Goal: Task Accomplishment & Management: Use online tool/utility

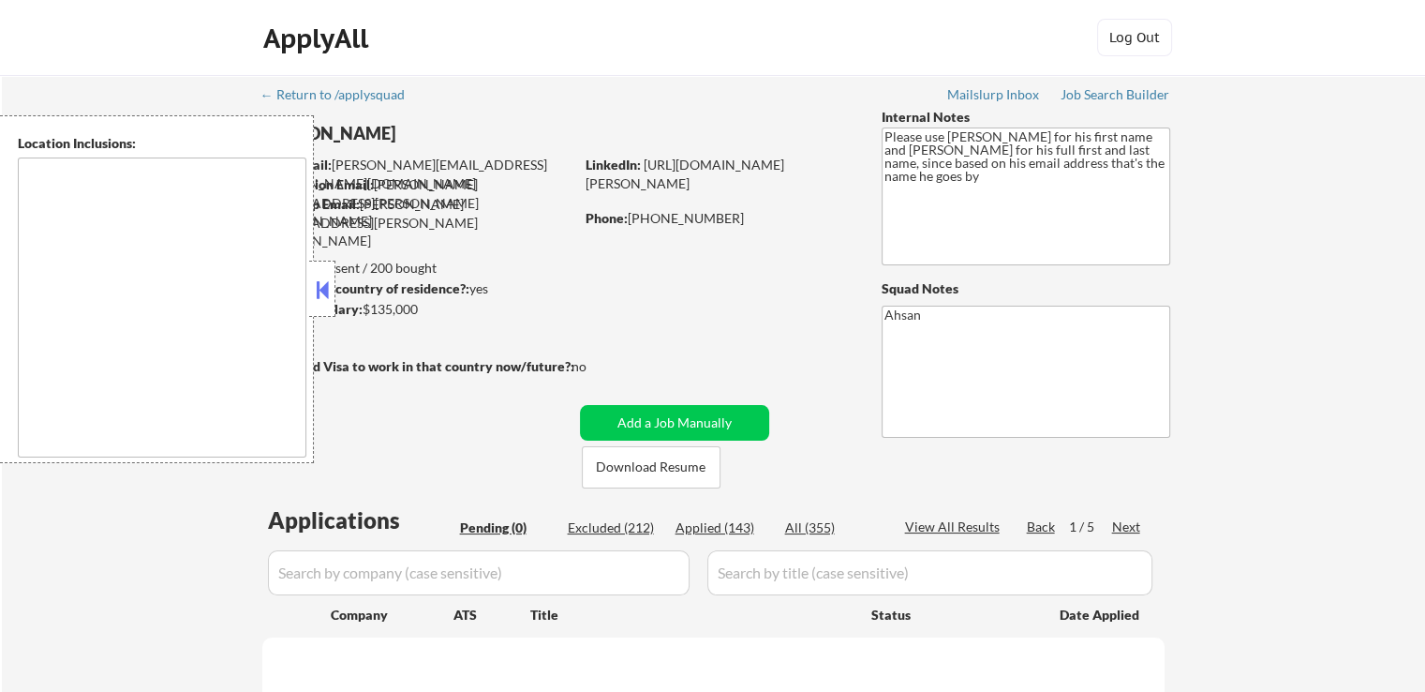
type textarea "[GEOGRAPHIC_DATA], MD [GEOGRAPHIC_DATA], [GEOGRAPHIC_DATA] [GEOGRAPHIC_DATA], […"
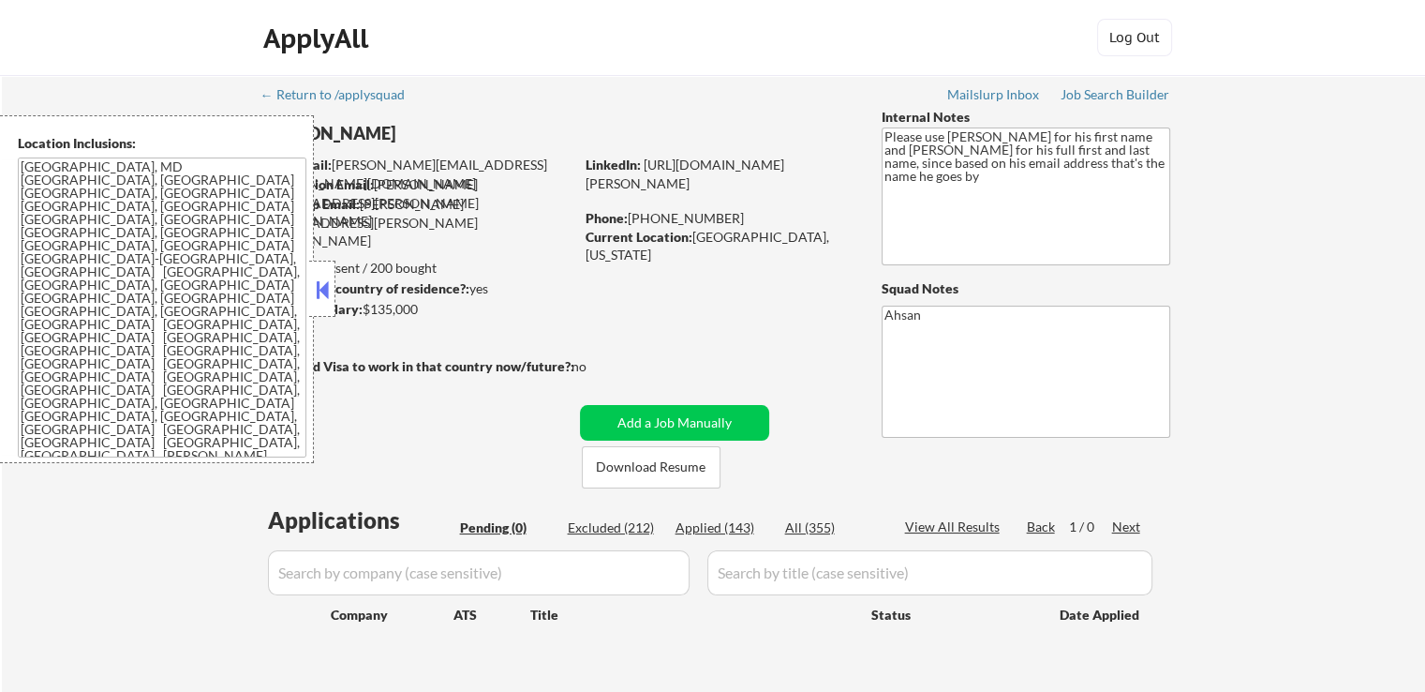
click at [329, 305] on div at bounding box center [322, 289] width 26 height 56
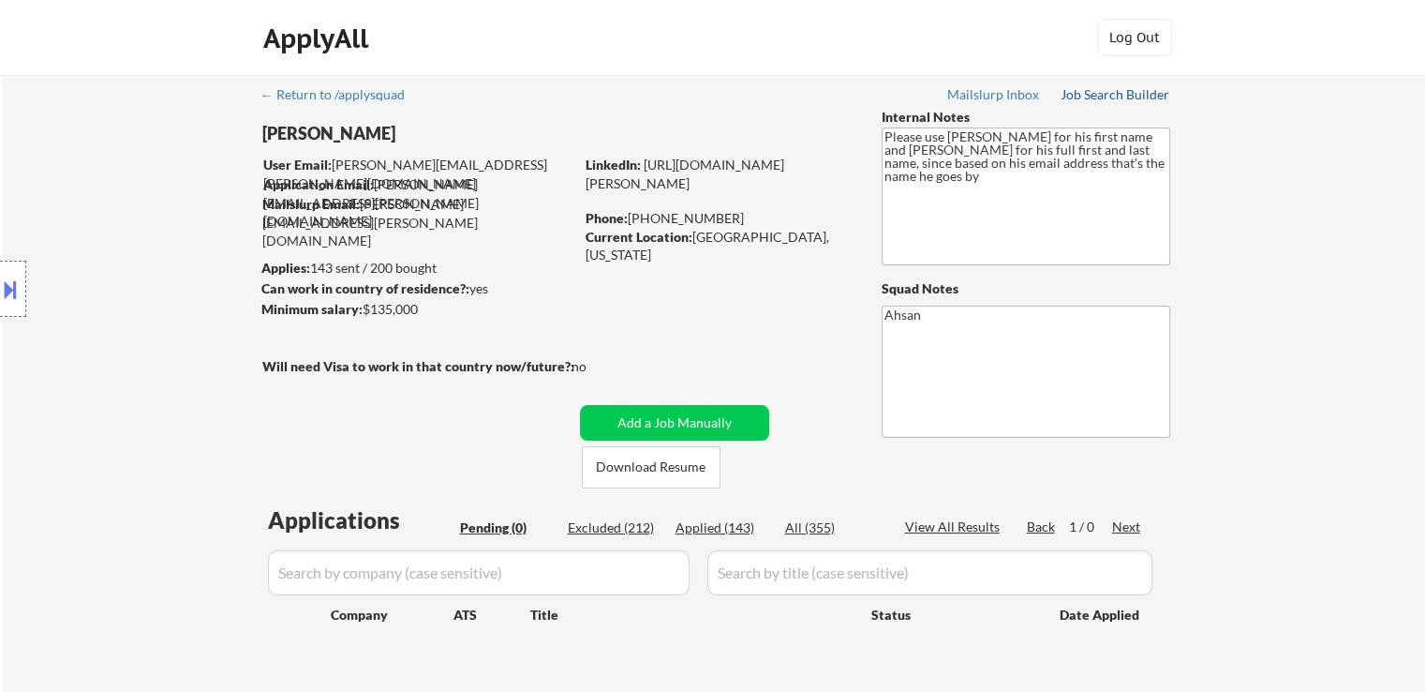
click at [1082, 97] on div "Job Search Builder" at bounding box center [1116, 94] width 110 height 13
click at [605, 117] on div "← Return to /applysquad Mailslurp Inbox Job Search Builder [PERSON_NAME] User E…" at bounding box center [713, 389] width 935 height 629
click at [123, 263] on div "Location Inclusions: [GEOGRAPHIC_DATA], [GEOGRAPHIC_DATA] [GEOGRAPHIC_DATA], [G…" at bounding box center [168, 289] width 336 height 348
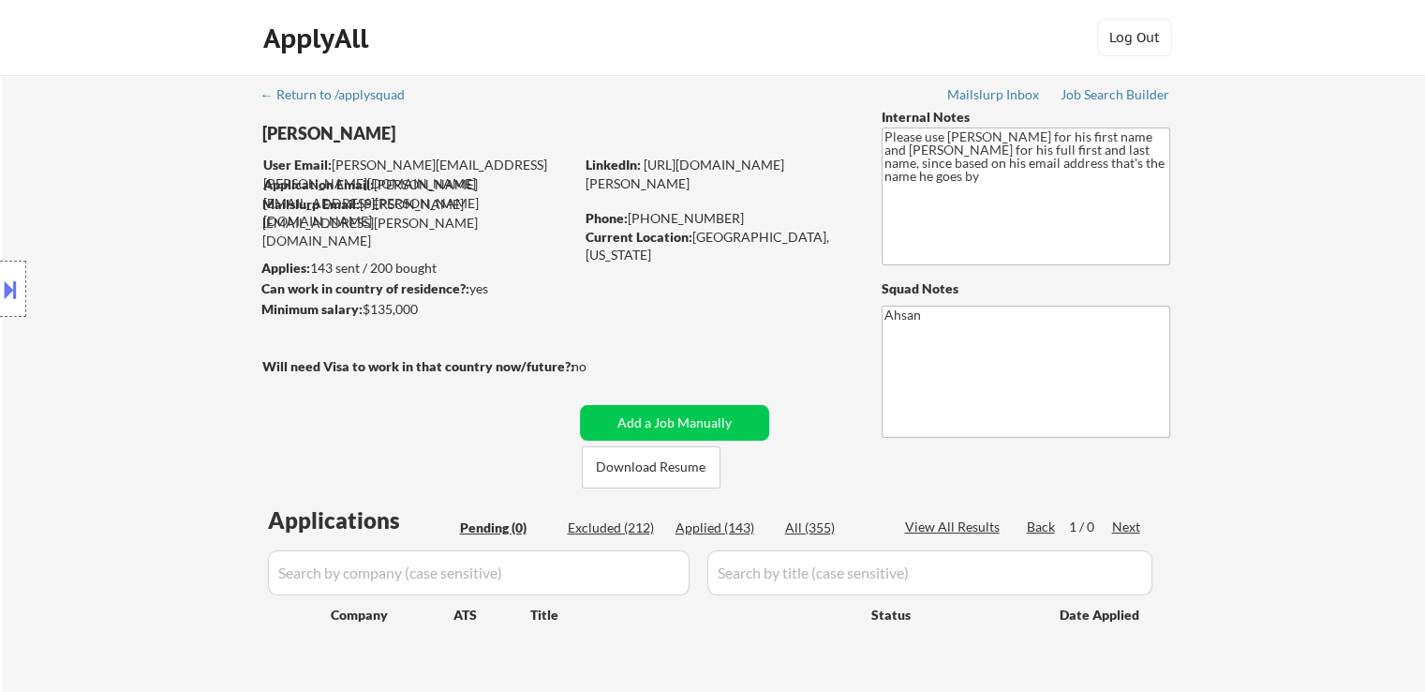
click at [123, 263] on div "Location Inclusions: [GEOGRAPHIC_DATA], [GEOGRAPHIC_DATA] [GEOGRAPHIC_DATA], [G…" at bounding box center [168, 289] width 336 height 348
click at [123, 264] on div "Location Inclusions: [GEOGRAPHIC_DATA], [GEOGRAPHIC_DATA] [GEOGRAPHIC_DATA], [G…" at bounding box center [168, 289] width 336 height 348
click at [123, 265] on div "Location Inclusions: [GEOGRAPHIC_DATA], [GEOGRAPHIC_DATA] [GEOGRAPHIC_DATA], [G…" at bounding box center [168, 289] width 336 height 348
click at [123, 266] on div "Location Inclusions: [GEOGRAPHIC_DATA], [GEOGRAPHIC_DATA] [GEOGRAPHIC_DATA], [G…" at bounding box center [168, 289] width 336 height 348
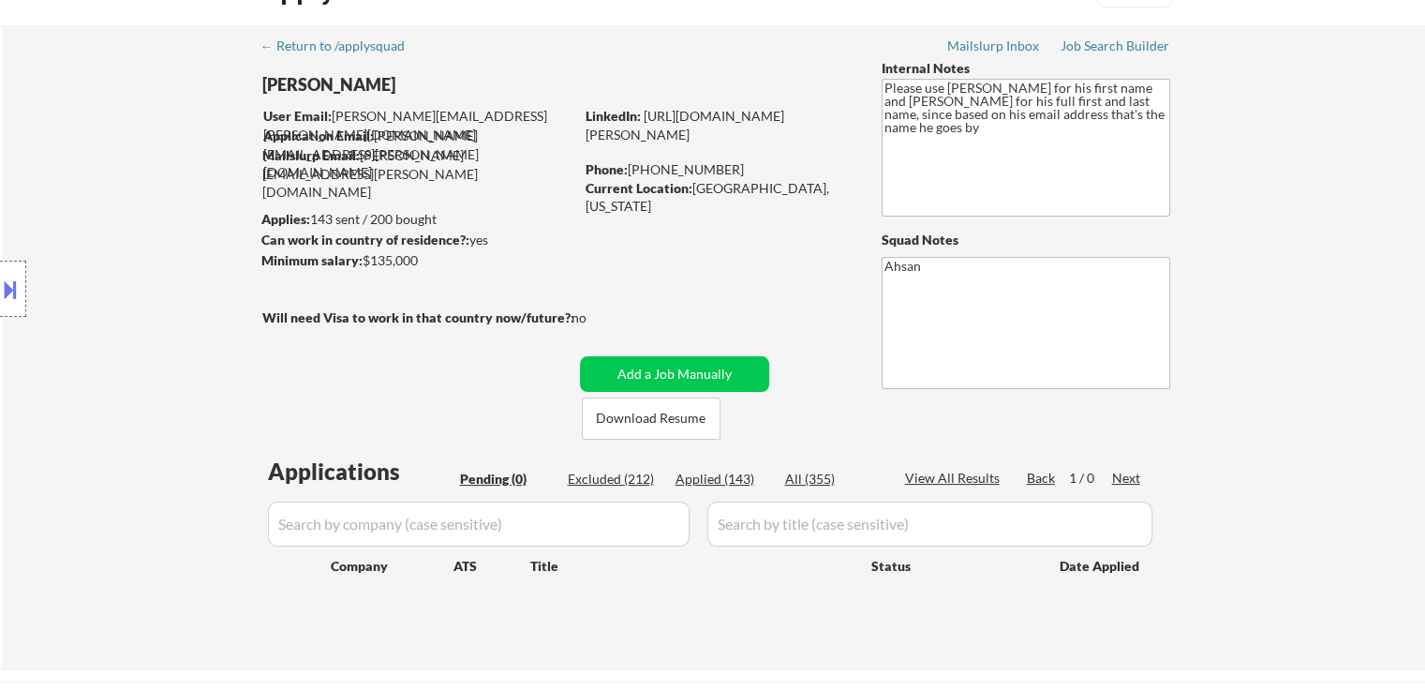
scroll to position [94, 0]
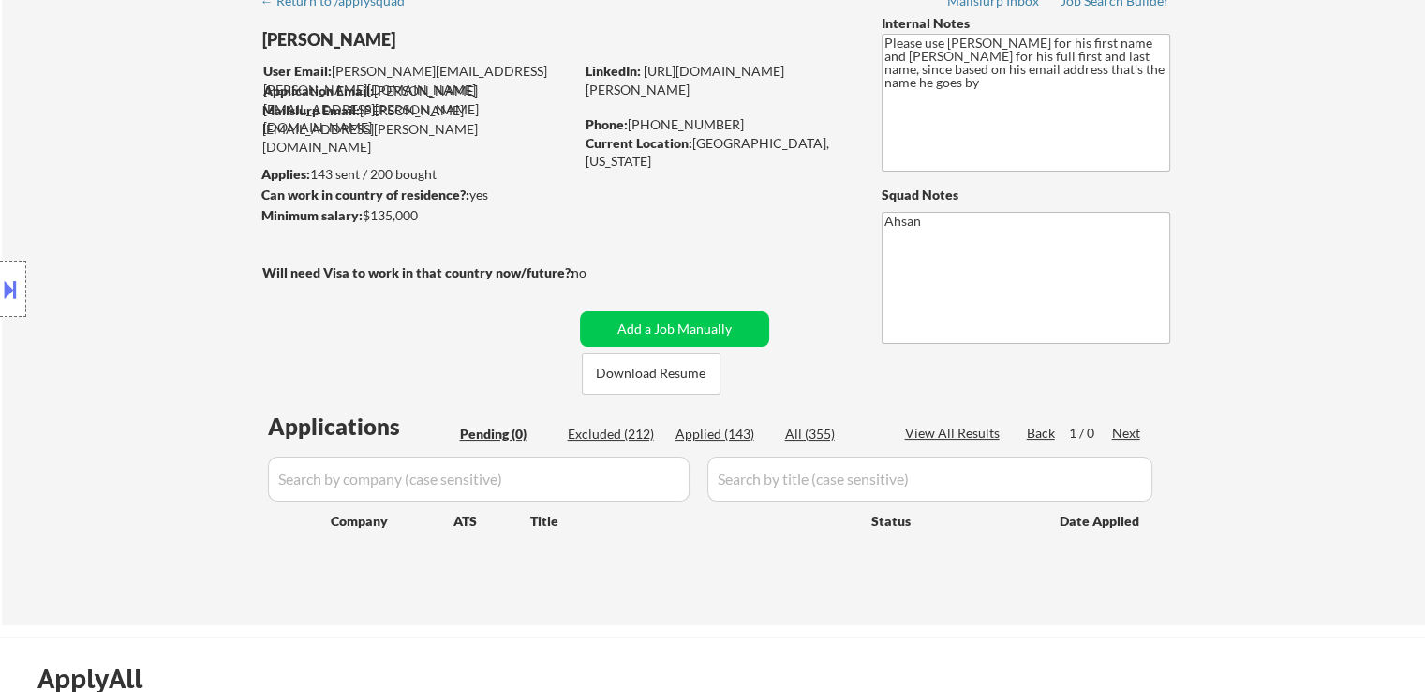
click at [123, 266] on div "Location Inclusions: [GEOGRAPHIC_DATA], [GEOGRAPHIC_DATA] [GEOGRAPHIC_DATA], [G…" at bounding box center [168, 289] width 336 height 348
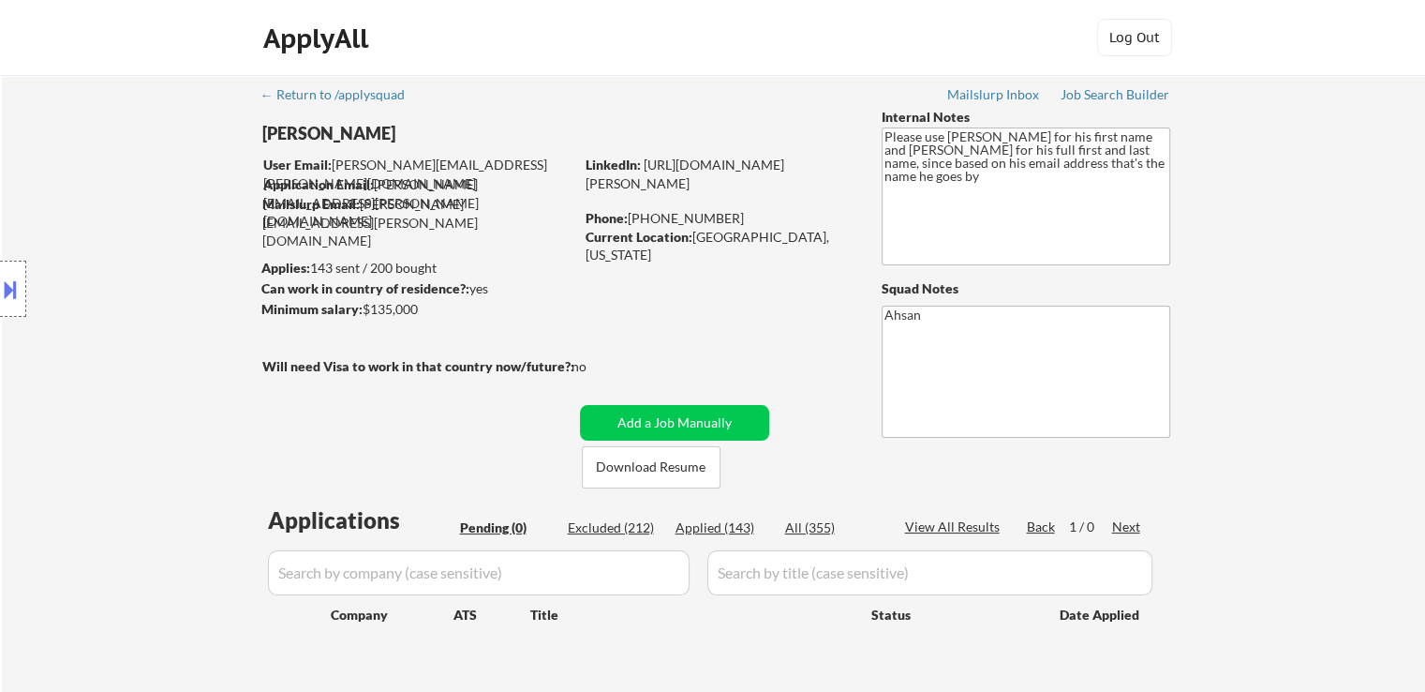
click at [123, 278] on div "Location Inclusions: [GEOGRAPHIC_DATA], [GEOGRAPHIC_DATA] [GEOGRAPHIC_DATA], [G…" at bounding box center [168, 289] width 336 height 348
click at [50, 342] on div "Location Inclusions: [GEOGRAPHIC_DATA], [GEOGRAPHIC_DATA] [GEOGRAPHIC_DATA], [G…" at bounding box center [168, 289] width 336 height 348
click at [44, 346] on div "Location Inclusions: [GEOGRAPHIC_DATA], [GEOGRAPHIC_DATA] [GEOGRAPHIC_DATA], [G…" at bounding box center [168, 289] width 336 height 348
click at [58, 357] on div "Location Inclusions: [GEOGRAPHIC_DATA], [GEOGRAPHIC_DATA] [GEOGRAPHIC_DATA], [G…" at bounding box center [168, 289] width 336 height 348
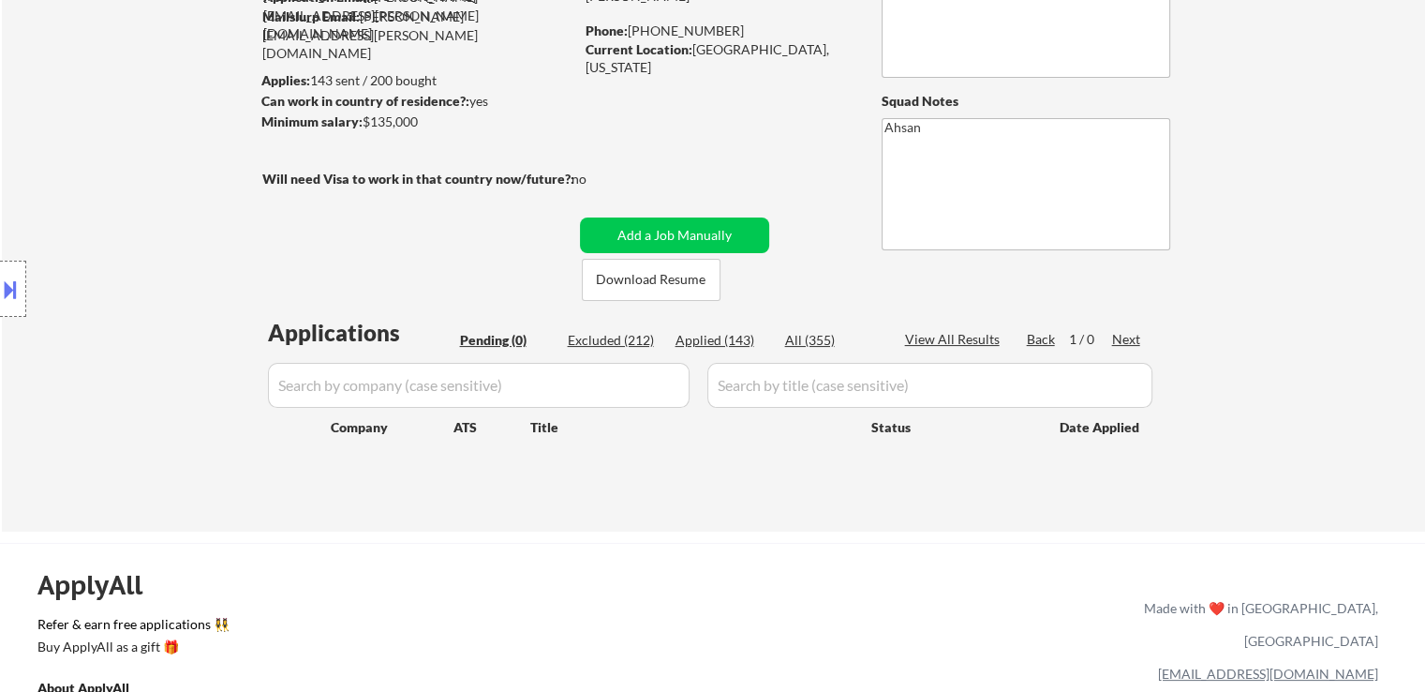
click at [61, 356] on div "Location Inclusions: [GEOGRAPHIC_DATA], [GEOGRAPHIC_DATA] [GEOGRAPHIC_DATA], [G…" at bounding box center [168, 289] width 336 height 348
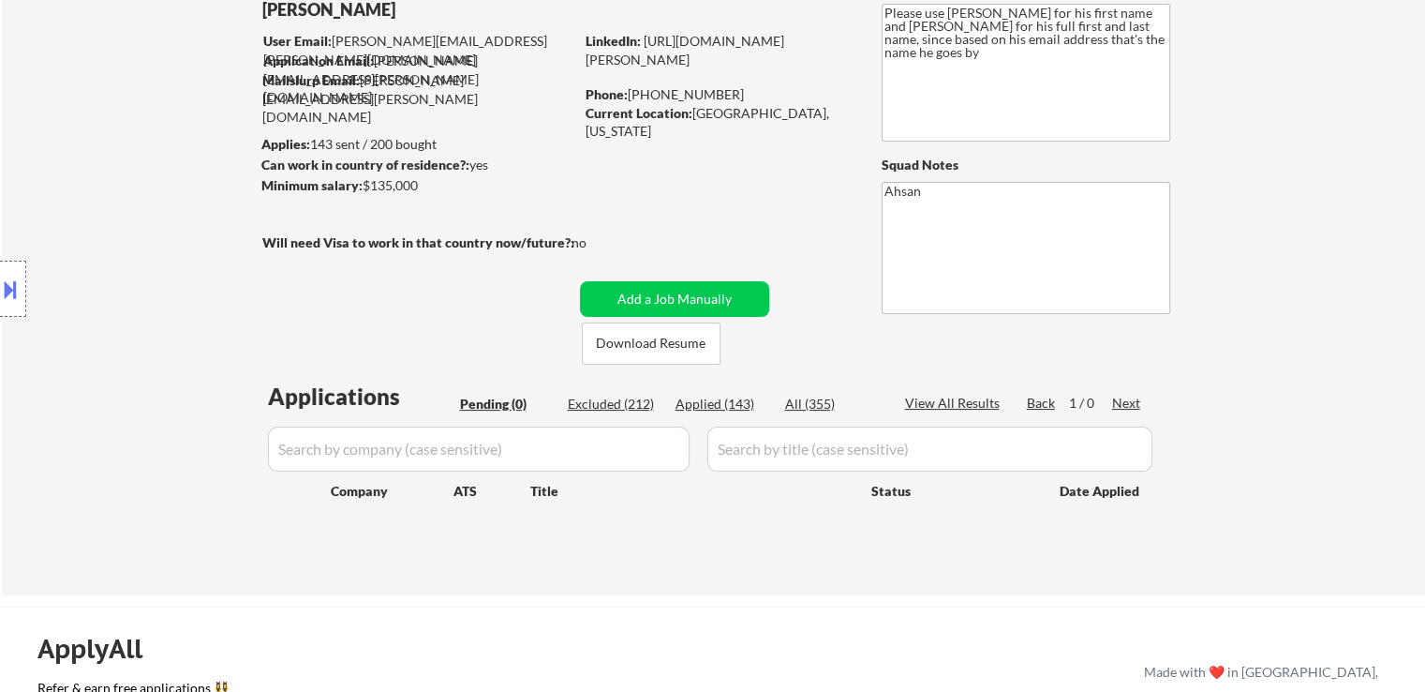
scroll to position [94, 0]
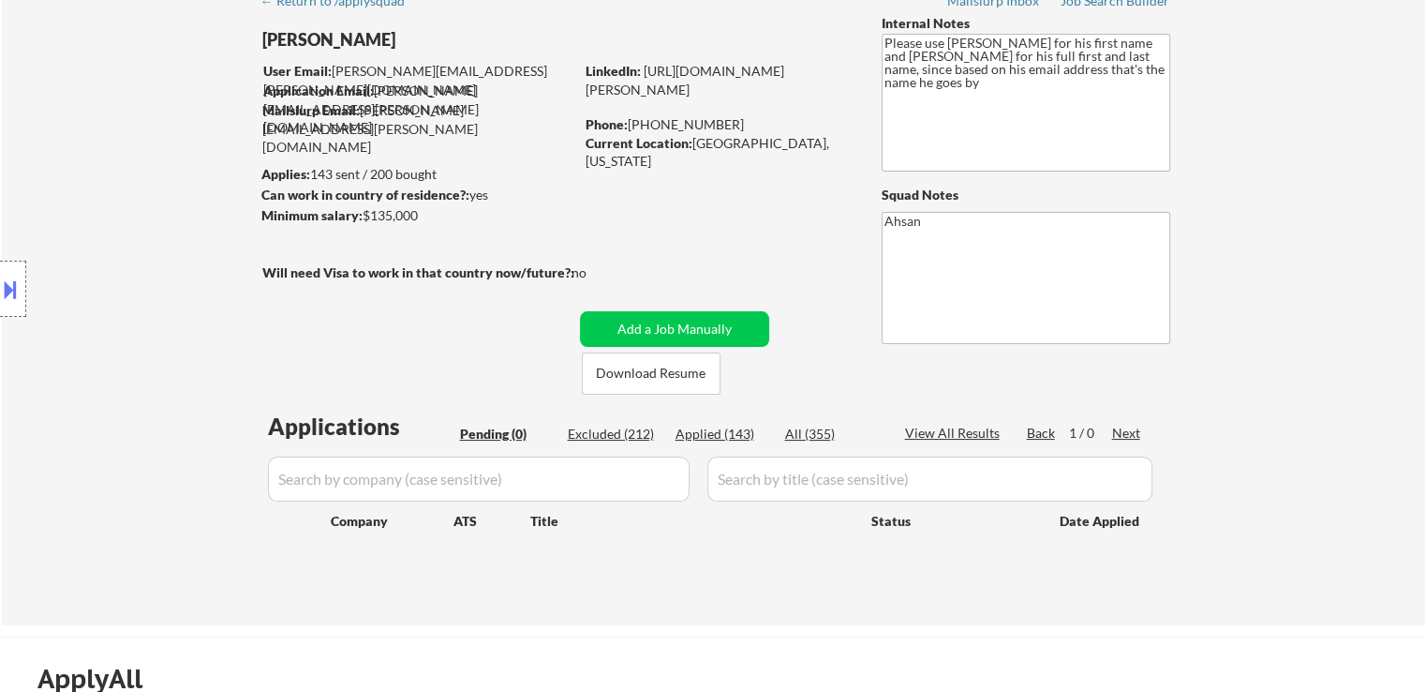
click at [68, 340] on div "Location Inclusions: [GEOGRAPHIC_DATA], [GEOGRAPHIC_DATA] [GEOGRAPHIC_DATA], [G…" at bounding box center [168, 289] width 336 height 348
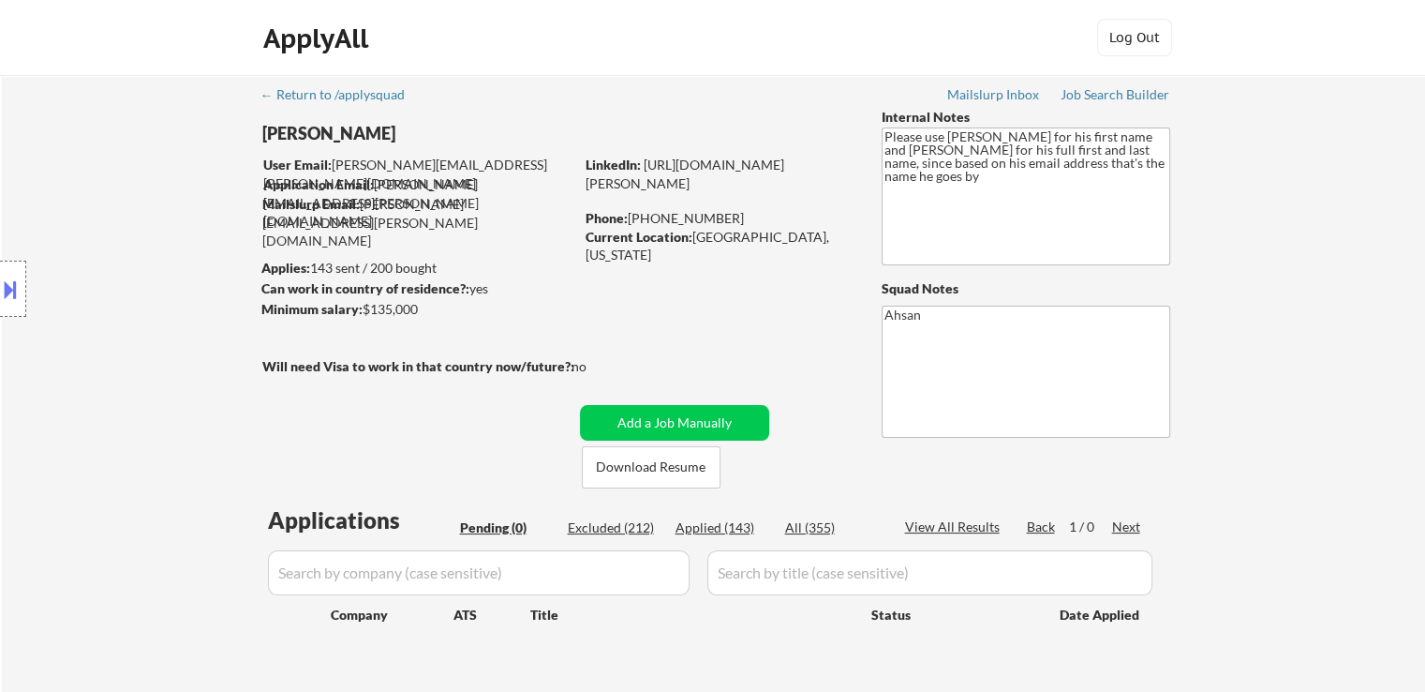
click at [68, 340] on div "Location Inclusions: [GEOGRAPHIC_DATA], [GEOGRAPHIC_DATA] [GEOGRAPHIC_DATA], [G…" at bounding box center [168, 289] width 336 height 348
click at [69, 340] on div "Location Inclusions: [GEOGRAPHIC_DATA], [GEOGRAPHIC_DATA] [GEOGRAPHIC_DATA], [G…" at bounding box center [168, 289] width 336 height 348
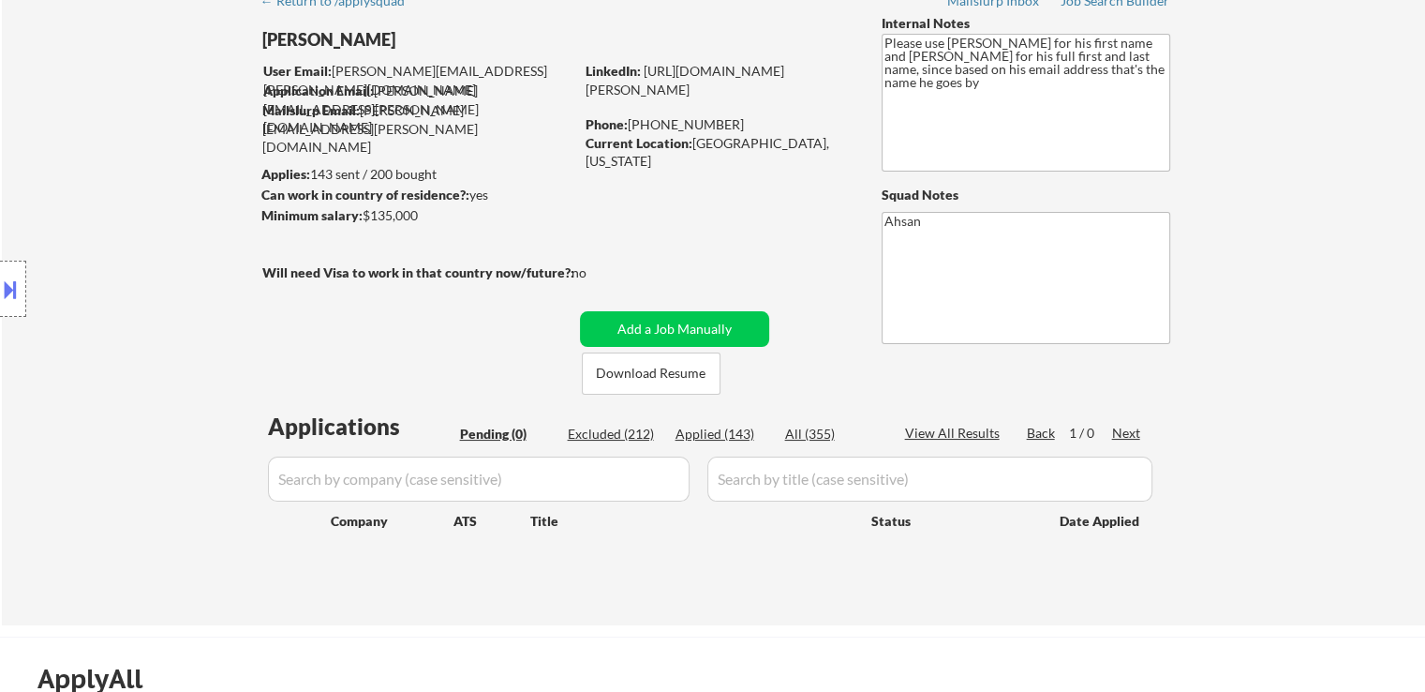
click at [69, 340] on div "Location Inclusions: [GEOGRAPHIC_DATA], [GEOGRAPHIC_DATA] [GEOGRAPHIC_DATA], [G…" at bounding box center [168, 289] width 336 height 348
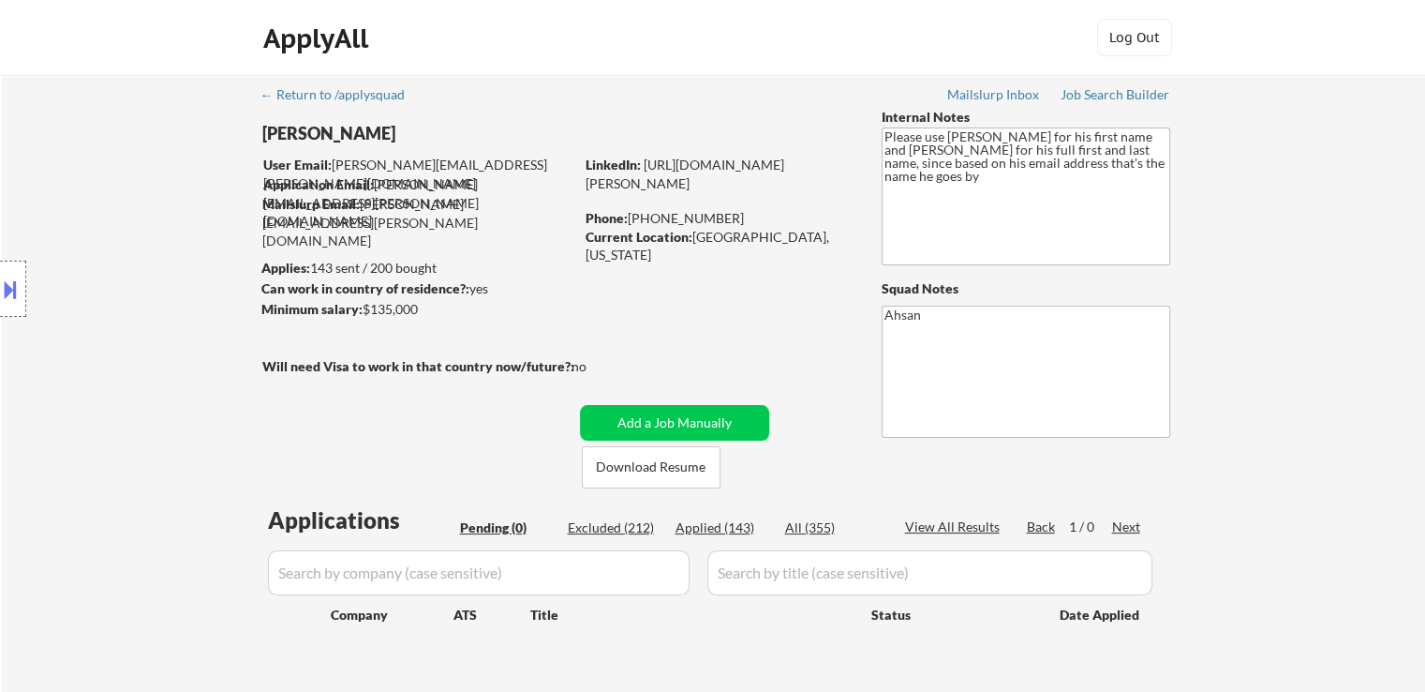
click at [69, 340] on div "Location Inclusions: [GEOGRAPHIC_DATA], [GEOGRAPHIC_DATA] [GEOGRAPHIC_DATA], [G…" at bounding box center [168, 289] width 336 height 348
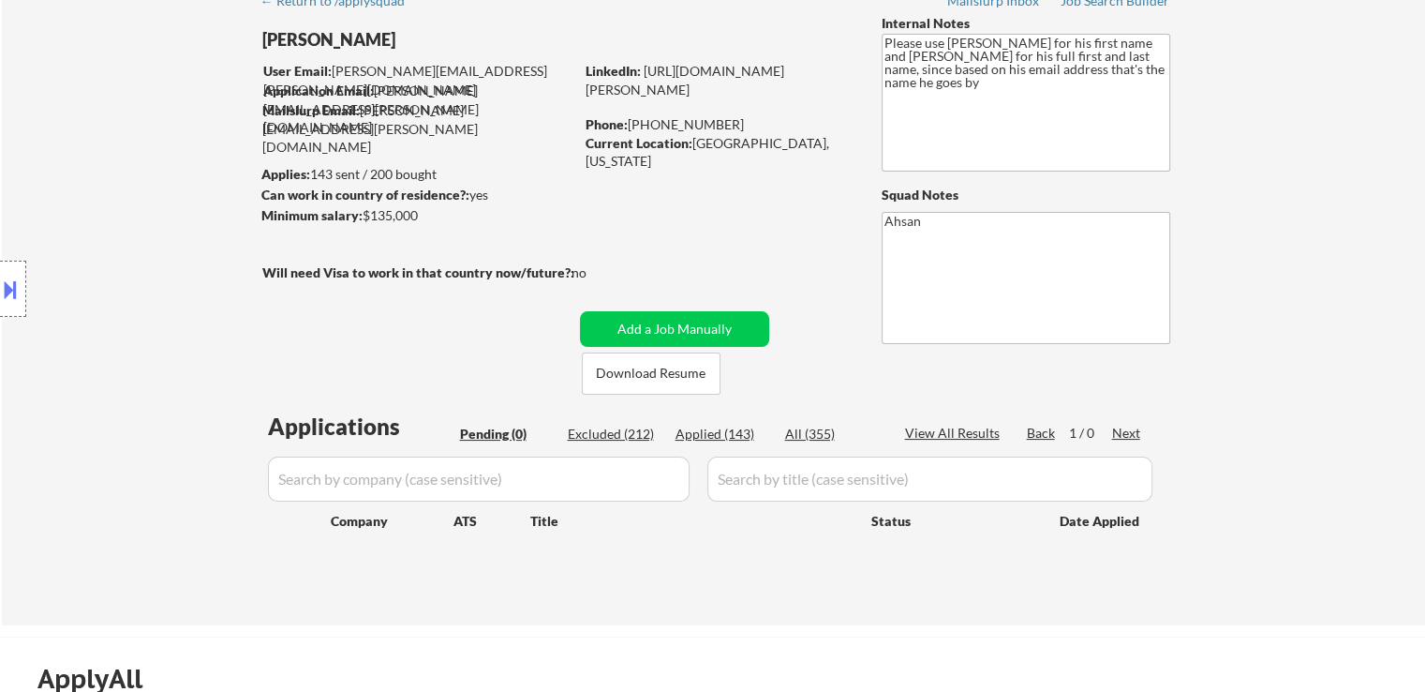
click at [69, 340] on div "Location Inclusions: [GEOGRAPHIC_DATA], [GEOGRAPHIC_DATA] [GEOGRAPHIC_DATA], [G…" at bounding box center [168, 289] width 336 height 348
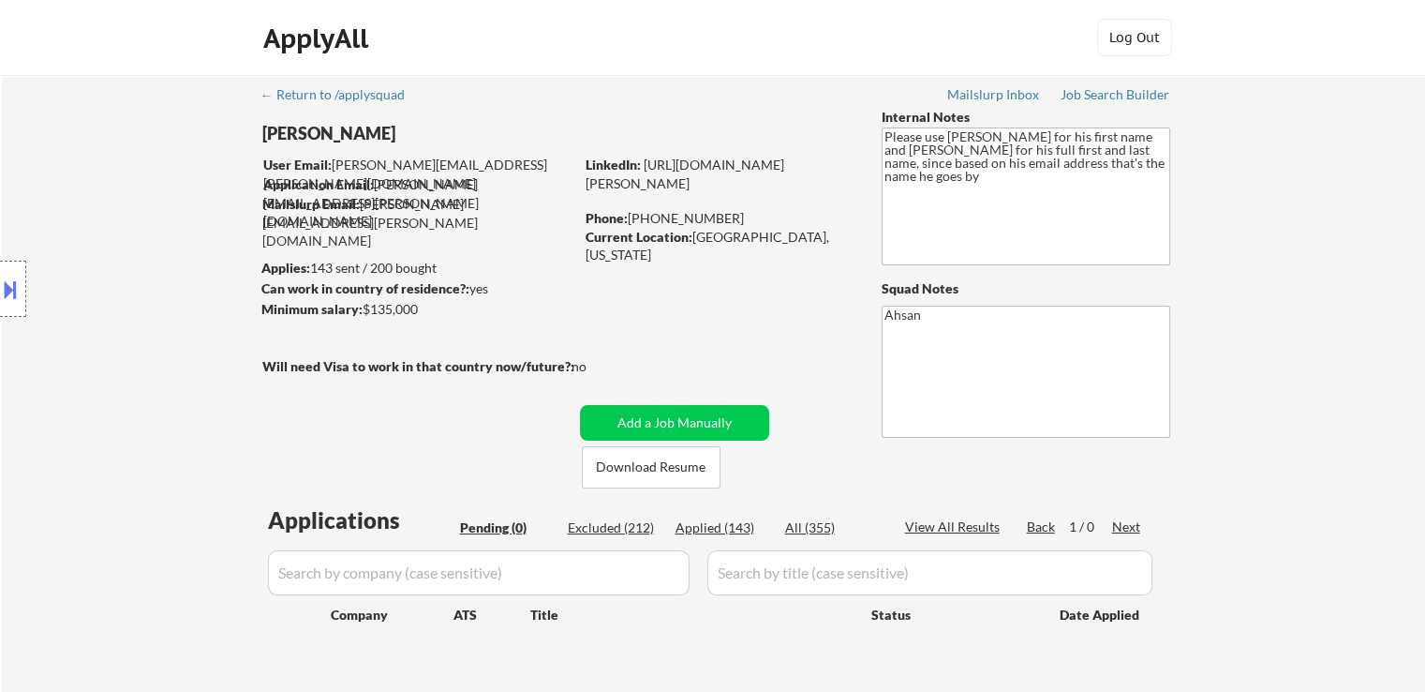
click at [69, 340] on div "Location Inclusions: [GEOGRAPHIC_DATA], [GEOGRAPHIC_DATA] [GEOGRAPHIC_DATA], [G…" at bounding box center [168, 289] width 336 height 348
click at [195, 328] on div "Location Inclusions: [GEOGRAPHIC_DATA], [GEOGRAPHIC_DATA] [GEOGRAPHIC_DATA], [G…" at bounding box center [168, 289] width 336 height 348
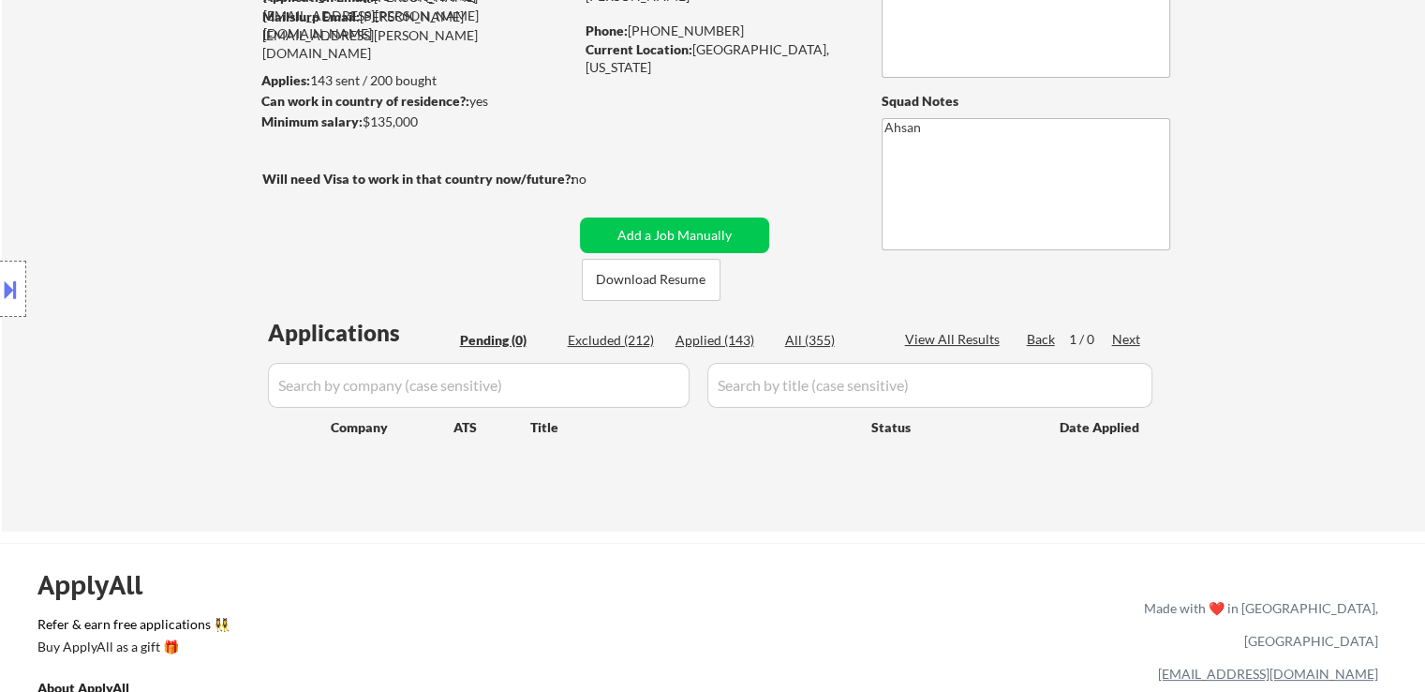
click at [172, 332] on div "Location Inclusions: [GEOGRAPHIC_DATA], [GEOGRAPHIC_DATA] [GEOGRAPHIC_DATA], [G…" at bounding box center [168, 289] width 336 height 348
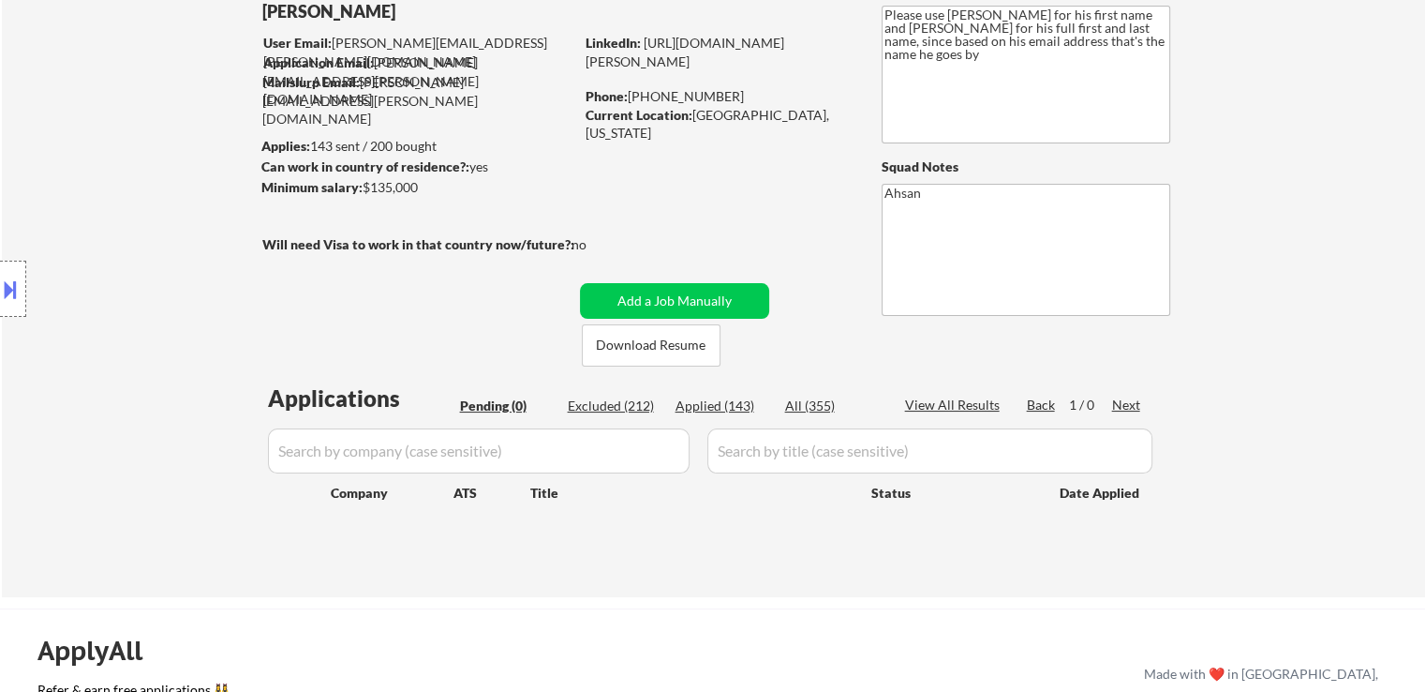
scroll to position [94, 0]
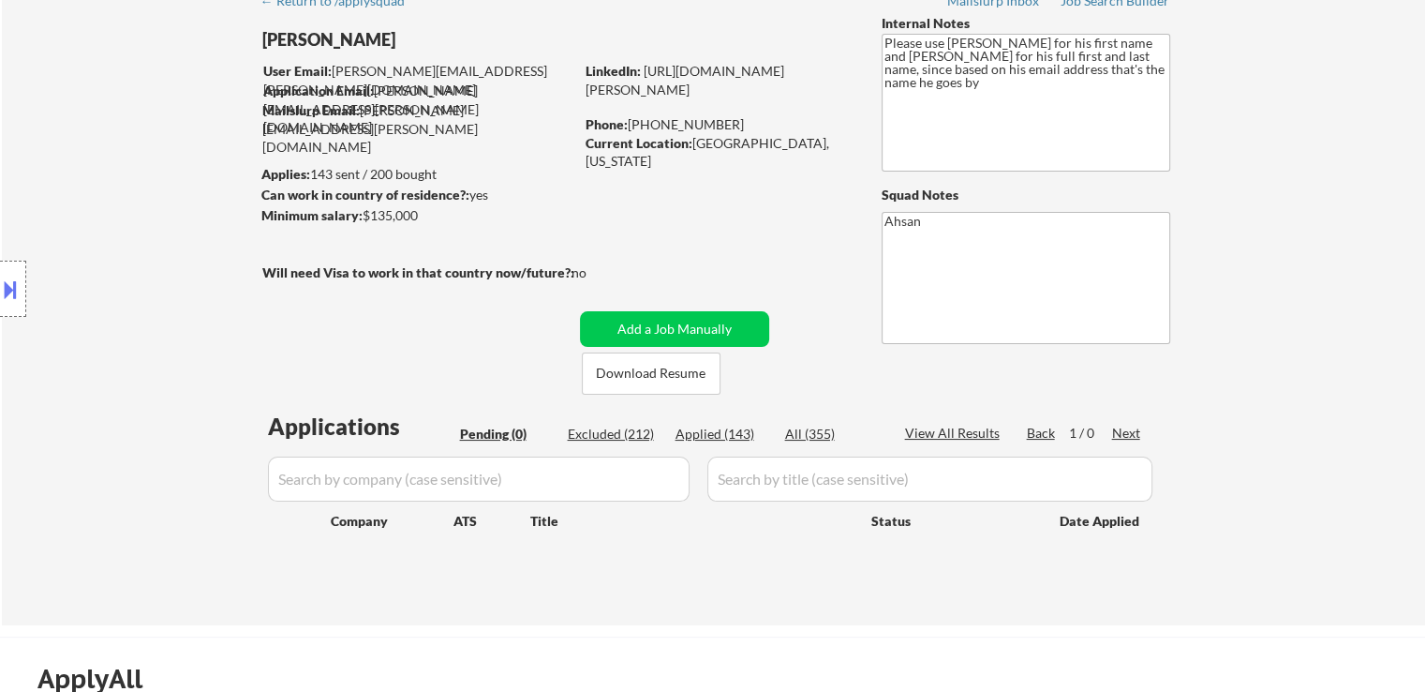
click at [169, 332] on div "Location Inclusions: [GEOGRAPHIC_DATA], [GEOGRAPHIC_DATA] [GEOGRAPHIC_DATA], [G…" at bounding box center [168, 289] width 336 height 348
click at [123, 337] on div "Location Inclusions: [GEOGRAPHIC_DATA], [GEOGRAPHIC_DATA] [GEOGRAPHIC_DATA], [G…" at bounding box center [168, 289] width 336 height 348
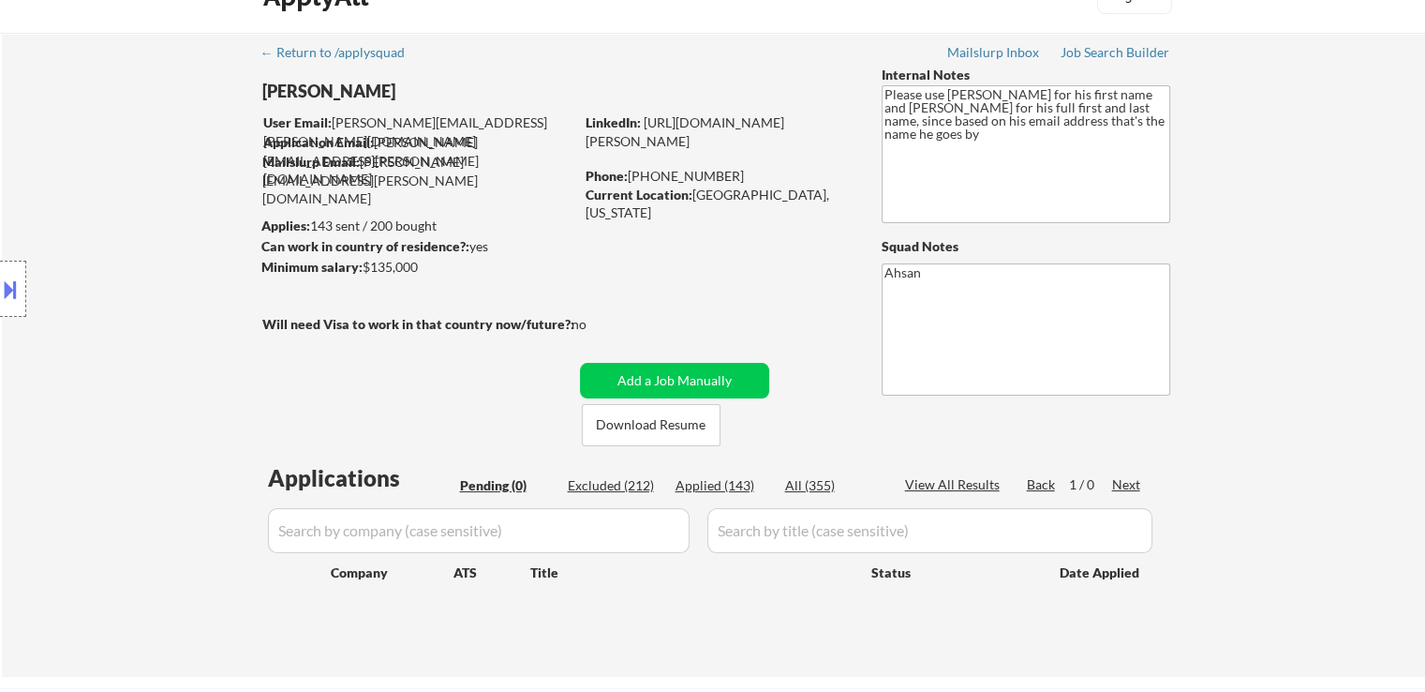
scroll to position [0, 0]
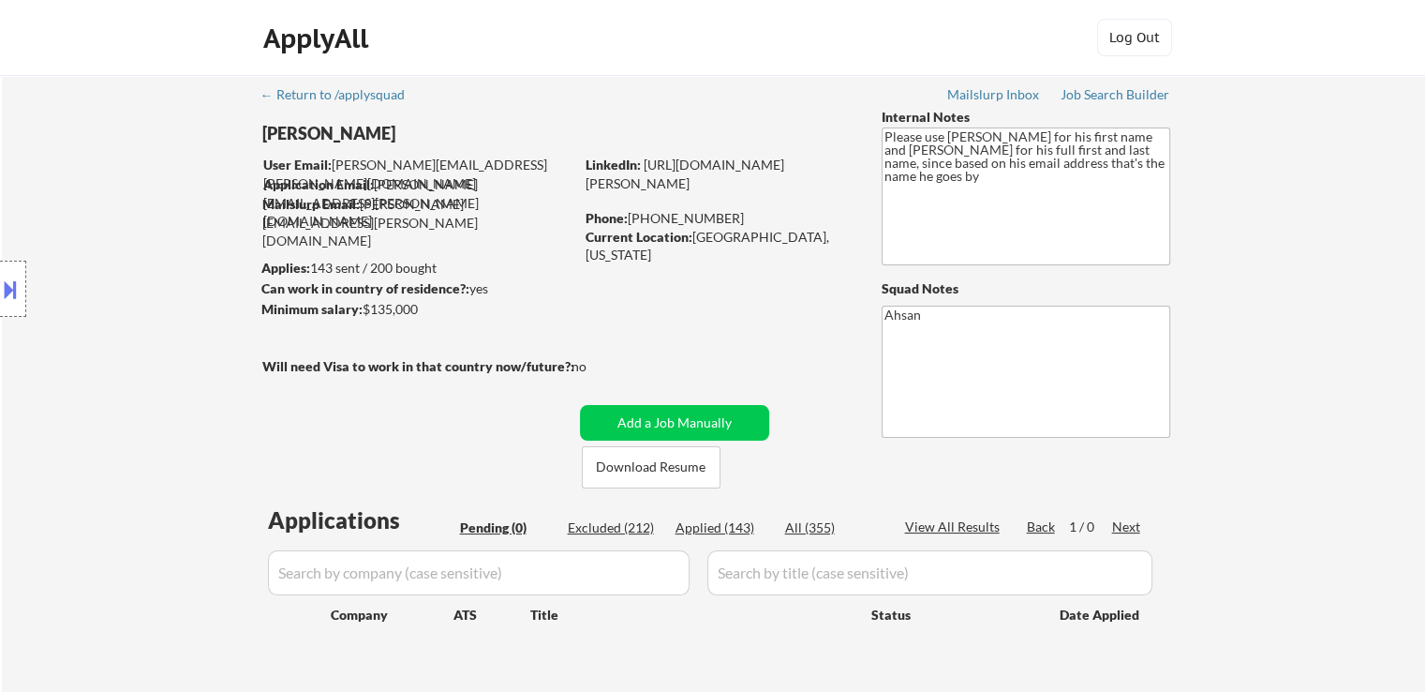
click at [123, 337] on div "Location Inclusions: [GEOGRAPHIC_DATA], [GEOGRAPHIC_DATA] [GEOGRAPHIC_DATA], [G…" at bounding box center [168, 289] width 336 height 348
click at [116, 335] on div "Location Inclusions: [GEOGRAPHIC_DATA], [GEOGRAPHIC_DATA] [GEOGRAPHIC_DATA], [G…" at bounding box center [168, 289] width 336 height 348
click at [115, 335] on div "Location Inclusions: [GEOGRAPHIC_DATA], [GEOGRAPHIC_DATA] [GEOGRAPHIC_DATA], [G…" at bounding box center [168, 289] width 336 height 348
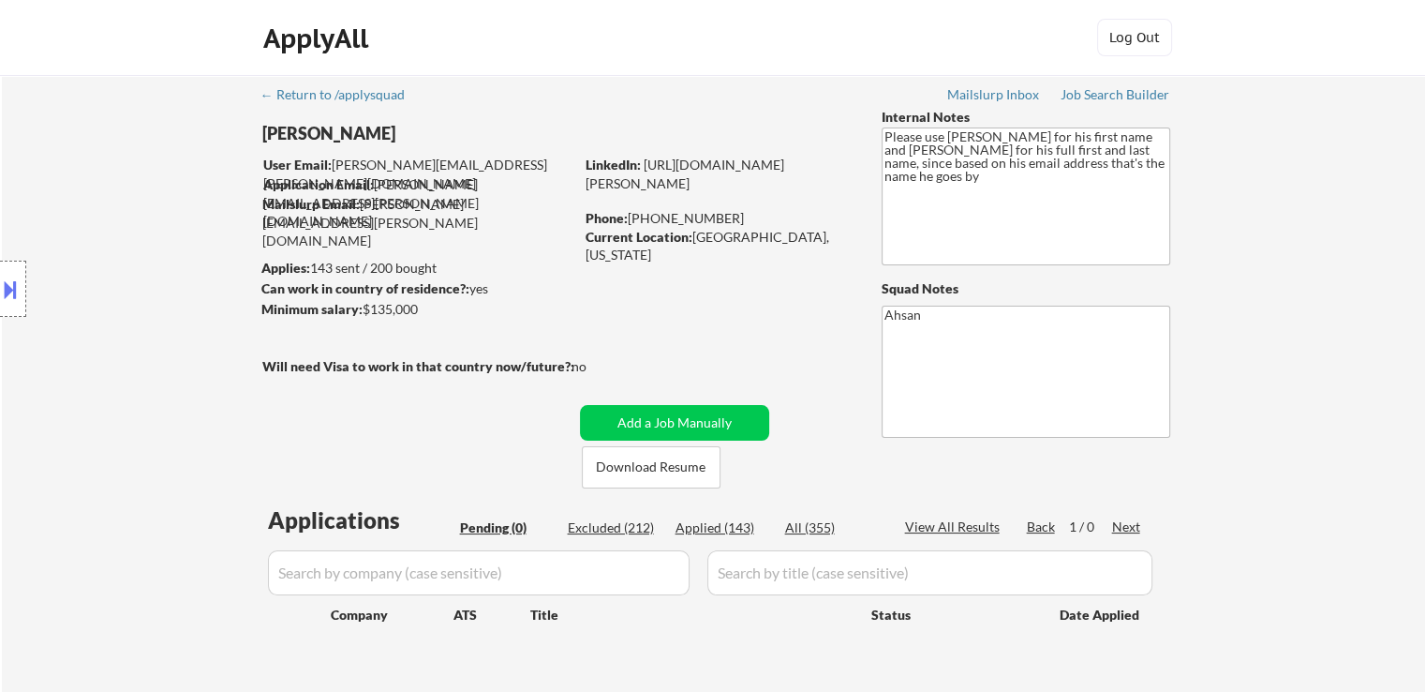
click at [115, 335] on div "Location Inclusions: [GEOGRAPHIC_DATA], [GEOGRAPHIC_DATA] [GEOGRAPHIC_DATA], [G…" at bounding box center [168, 289] width 336 height 348
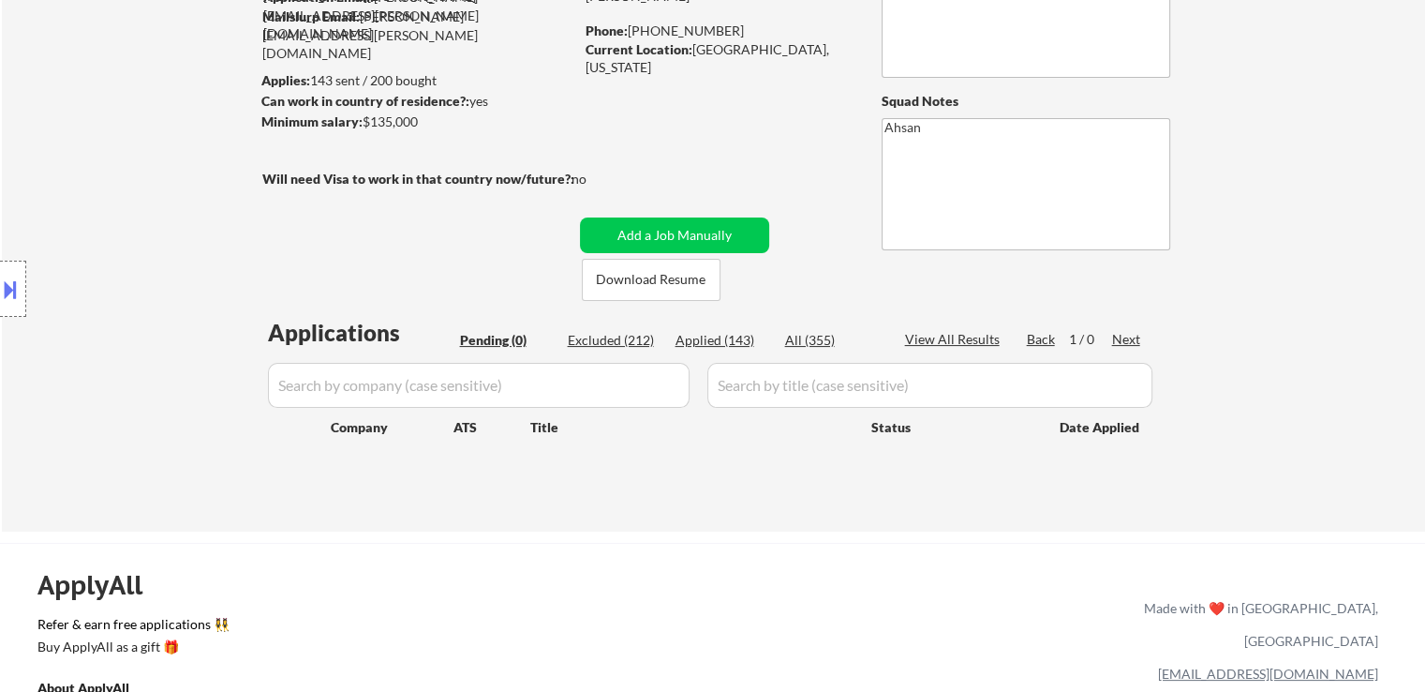
click at [115, 336] on div "Location Inclusions: [GEOGRAPHIC_DATA], [GEOGRAPHIC_DATA] [GEOGRAPHIC_DATA], [G…" at bounding box center [168, 289] width 336 height 348
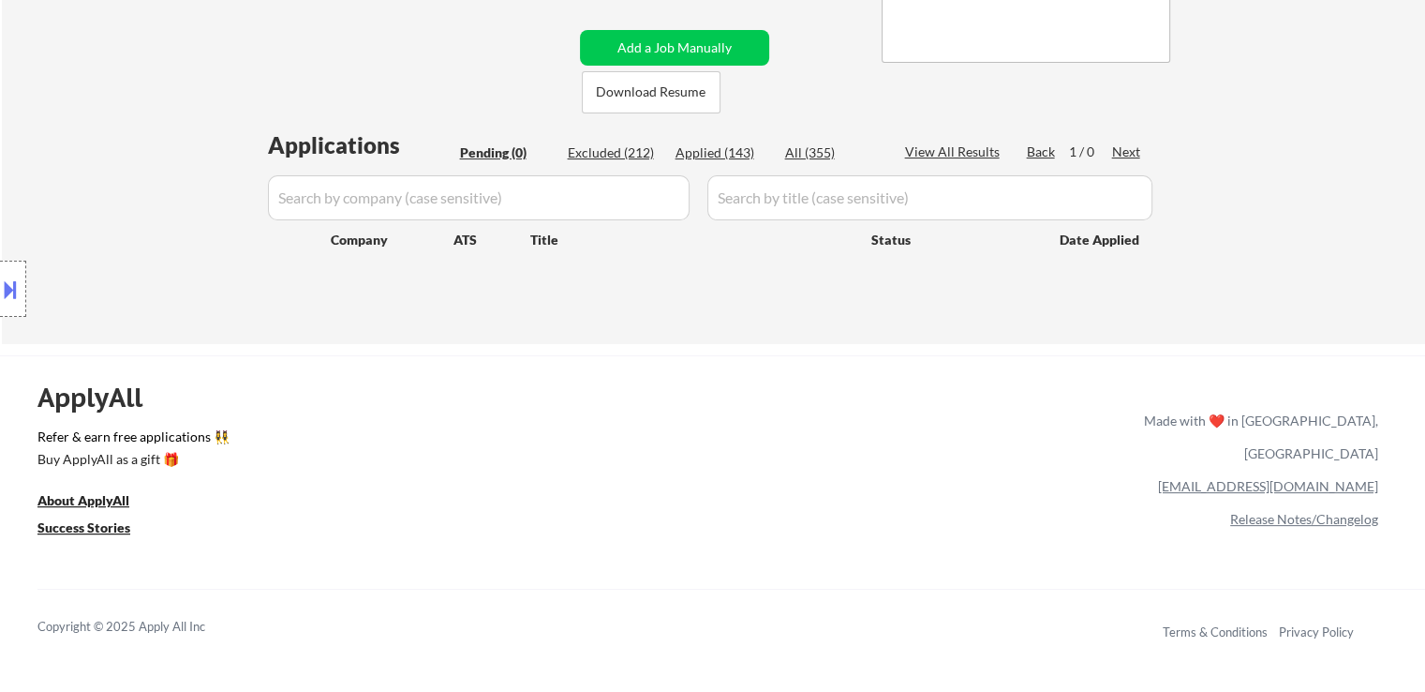
click at [114, 338] on div "Location Inclusions: [GEOGRAPHIC_DATA], [GEOGRAPHIC_DATA] [GEOGRAPHIC_DATA], [G…" at bounding box center [168, 289] width 336 height 348
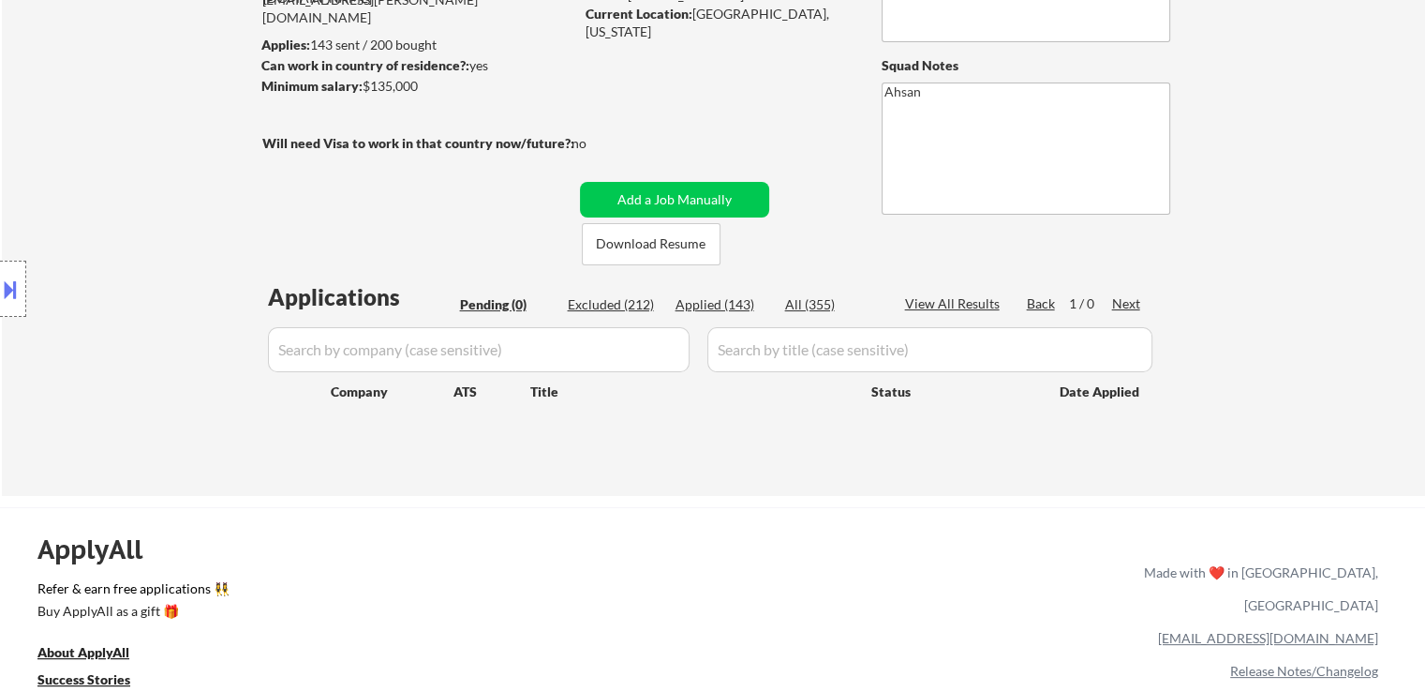
scroll to position [0, 0]
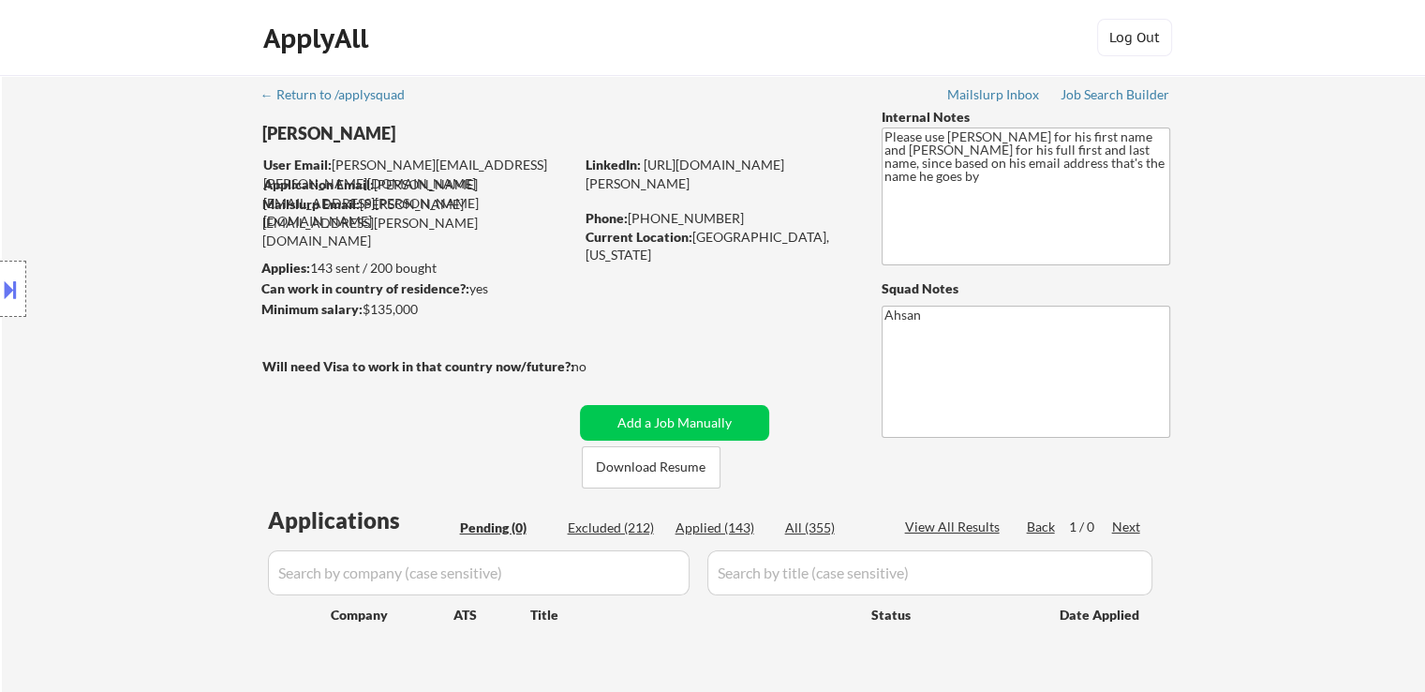
click at [114, 339] on div "Location Inclusions: [GEOGRAPHIC_DATA], [GEOGRAPHIC_DATA] [GEOGRAPHIC_DATA], [G…" at bounding box center [168, 289] width 336 height 348
click at [112, 339] on div "Location Inclusions: [GEOGRAPHIC_DATA], [GEOGRAPHIC_DATA] [GEOGRAPHIC_DATA], [G…" at bounding box center [168, 289] width 336 height 348
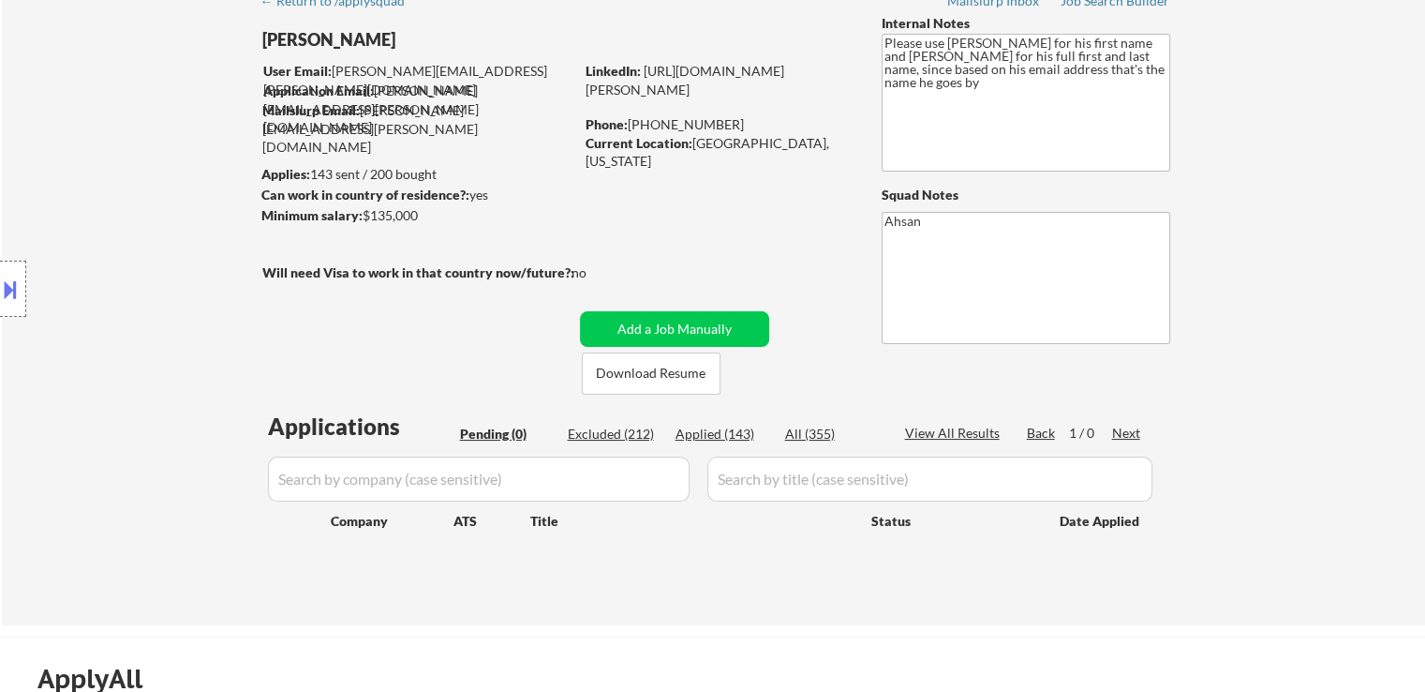
click at [112, 339] on div "Location Inclusions: [GEOGRAPHIC_DATA], [GEOGRAPHIC_DATA] [GEOGRAPHIC_DATA], [G…" at bounding box center [168, 289] width 336 height 348
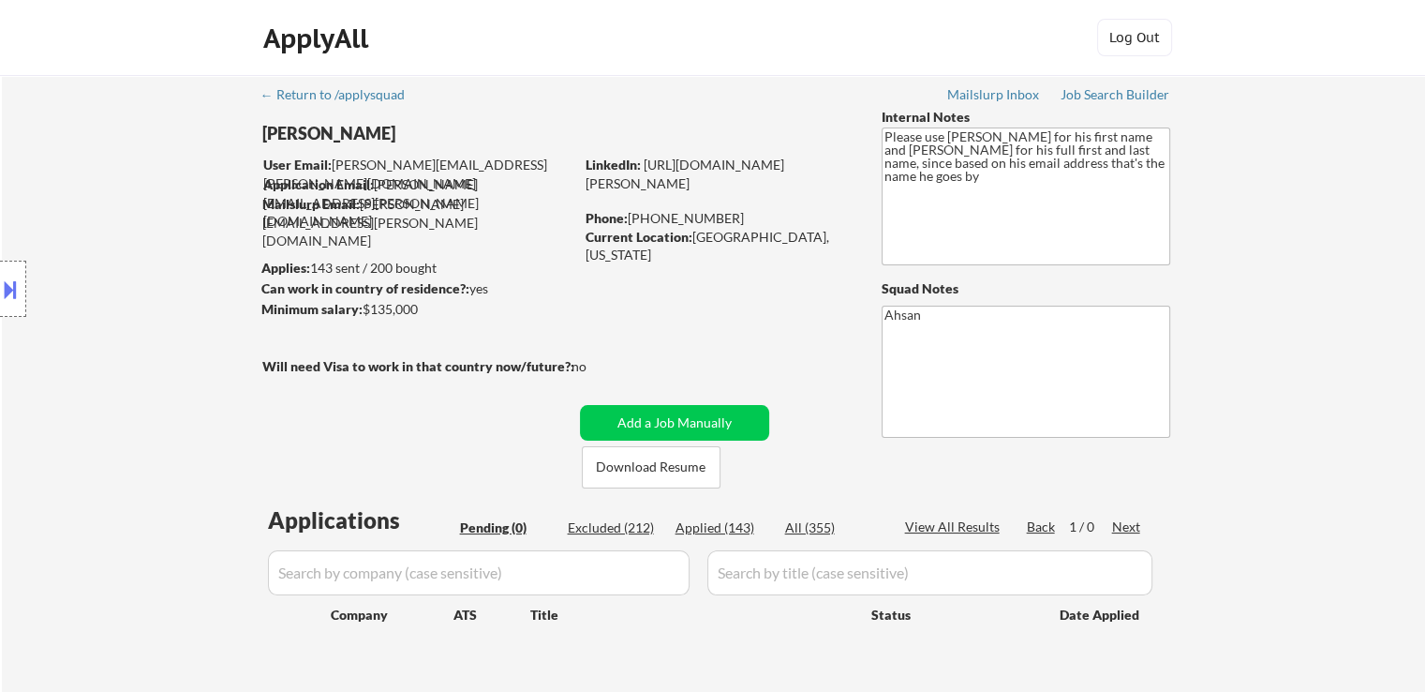
click at [112, 340] on div "Location Inclusions: [GEOGRAPHIC_DATA], [GEOGRAPHIC_DATA] [GEOGRAPHIC_DATA], [G…" at bounding box center [168, 289] width 336 height 348
click at [153, 252] on div "Location Inclusions: [GEOGRAPHIC_DATA], [GEOGRAPHIC_DATA] [GEOGRAPHIC_DATA], [G…" at bounding box center [168, 289] width 336 height 348
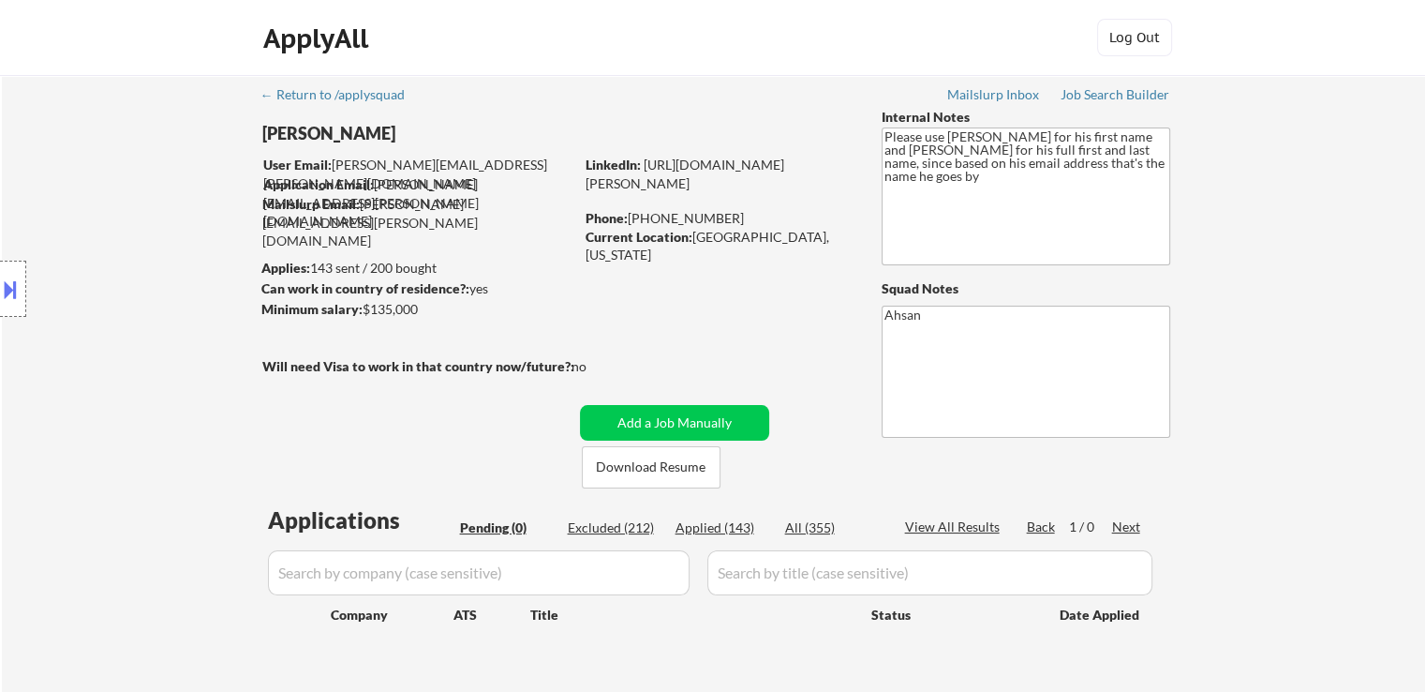
click at [169, 314] on div "Location Inclusions: [GEOGRAPHIC_DATA], [GEOGRAPHIC_DATA] [GEOGRAPHIC_DATA], [G…" at bounding box center [168, 289] width 336 height 348
click at [131, 127] on div "Location Inclusions: [GEOGRAPHIC_DATA], [GEOGRAPHIC_DATA] [GEOGRAPHIC_DATA], [G…" at bounding box center [168, 289] width 336 height 348
